Goal: Task Accomplishment & Management: Manage account settings

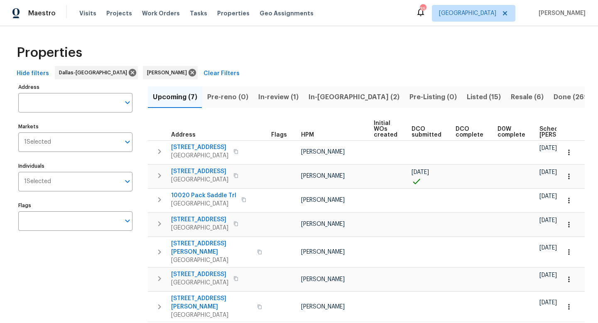
scroll to position [15, 0]
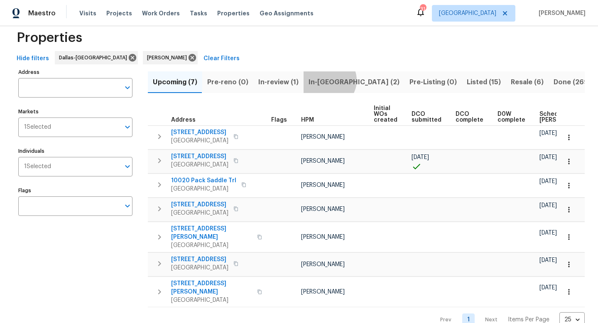
click at [326, 80] on span "In-reno (2)" at bounding box center [354, 82] width 91 height 12
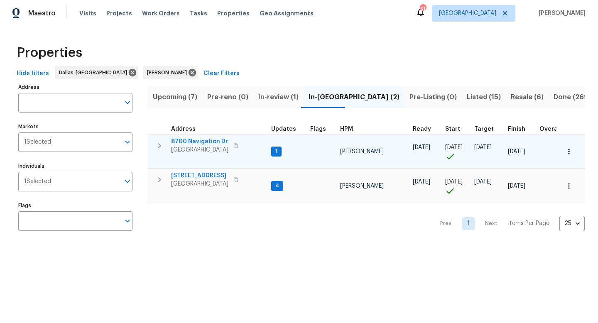
click at [205, 140] on span "8700 Navigation Dr" at bounding box center [199, 142] width 57 height 8
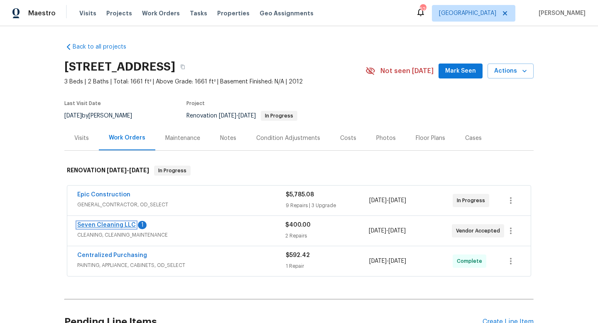
click at [115, 222] on link "Seven Cleaning LLC" at bounding box center [106, 225] width 59 height 6
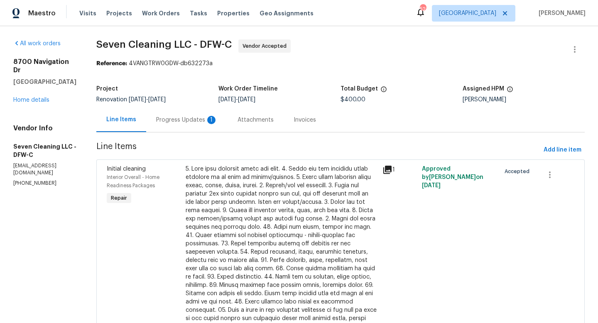
click at [207, 123] on div "Progress Updates 1" at bounding box center [186, 120] width 61 height 8
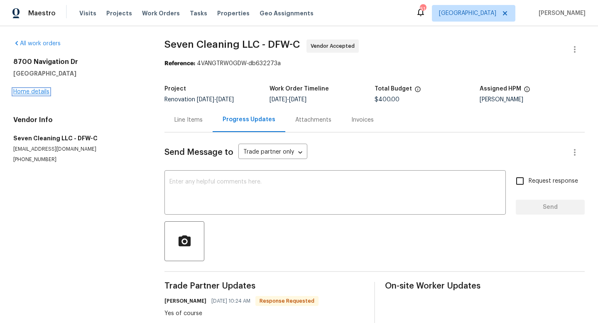
click at [49, 92] on link "Home details" at bounding box center [31, 92] width 36 height 6
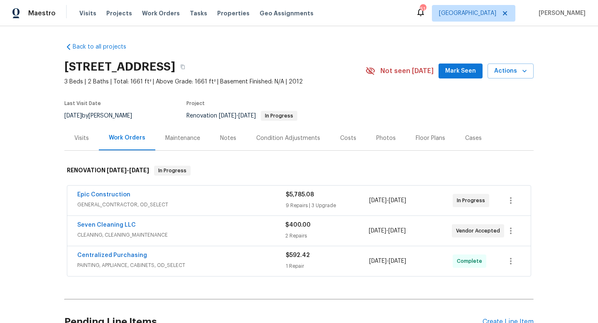
click at [228, 137] on div "Notes" at bounding box center [228, 138] width 16 height 8
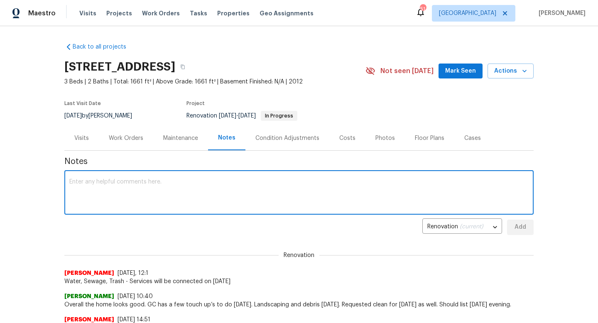
click at [173, 191] on textarea at bounding box center [298, 193] width 459 height 29
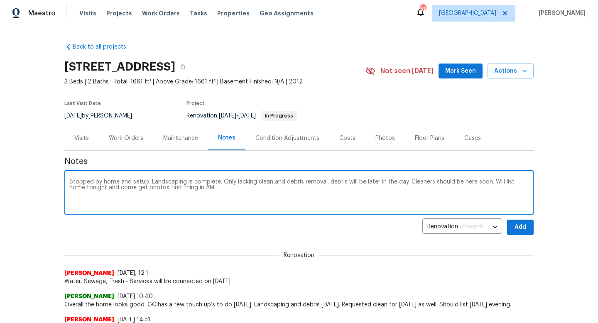
type textarea "Stopped by home and setup. Landscaping is complete. Only lacking clean and debr…"
click at [527, 231] on span "Add" at bounding box center [520, 227] width 13 height 10
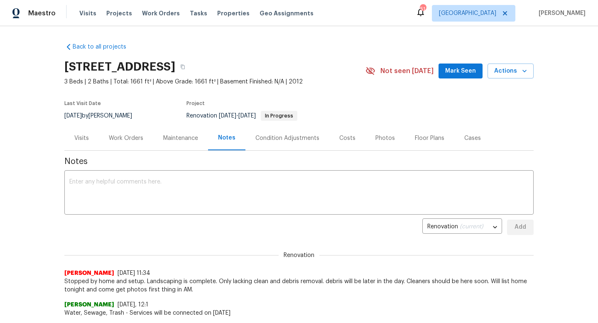
click at [474, 71] on span "Mark Seen" at bounding box center [460, 71] width 31 height 10
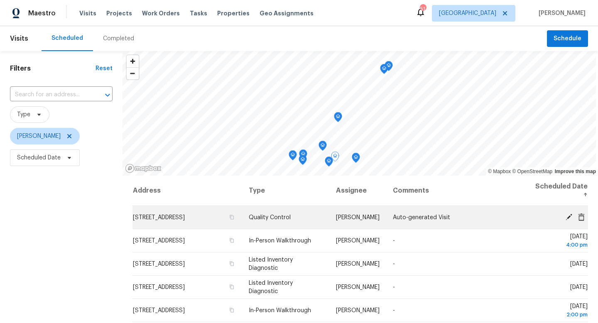
click at [568, 216] on icon at bounding box center [569, 217] width 7 height 7
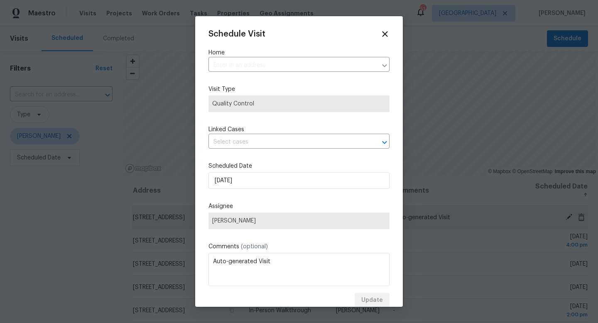
type input "[STREET_ADDRESS]"
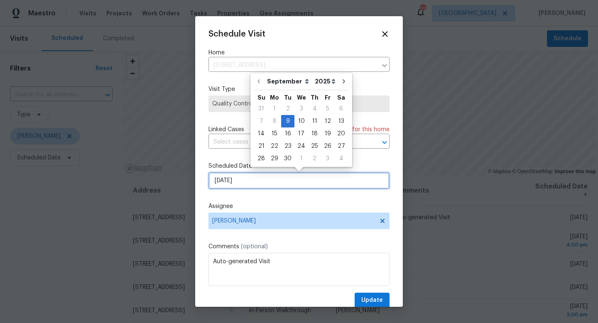
click at [223, 183] on input "[DATE]" at bounding box center [299, 180] width 181 height 17
click at [299, 122] on div "10" at bounding box center [302, 121] width 14 height 12
type input "9/10/2025"
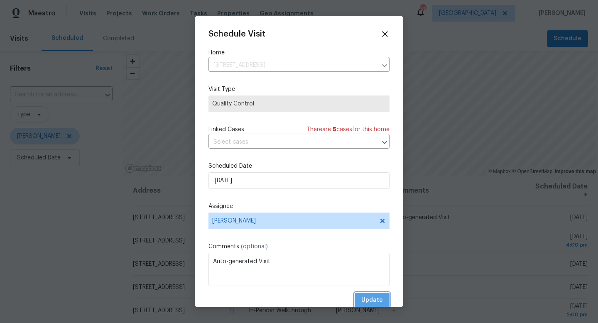
click at [370, 307] on button "Update" at bounding box center [372, 300] width 35 height 15
